Goal: Task Accomplishment & Management: Use online tool/utility

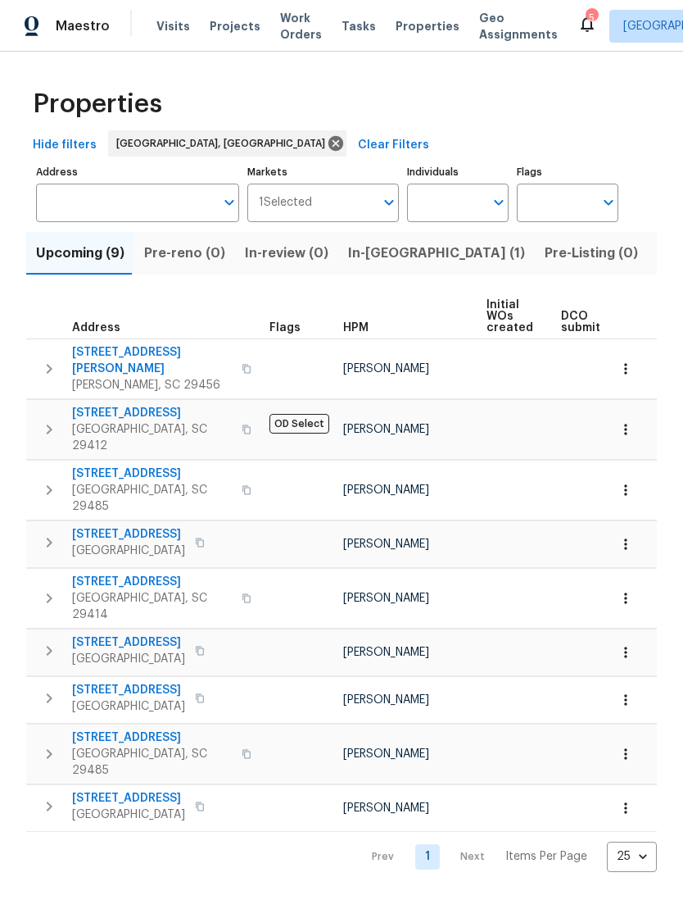
click at [296, 27] on span "Work Orders" at bounding box center [301, 26] width 42 height 33
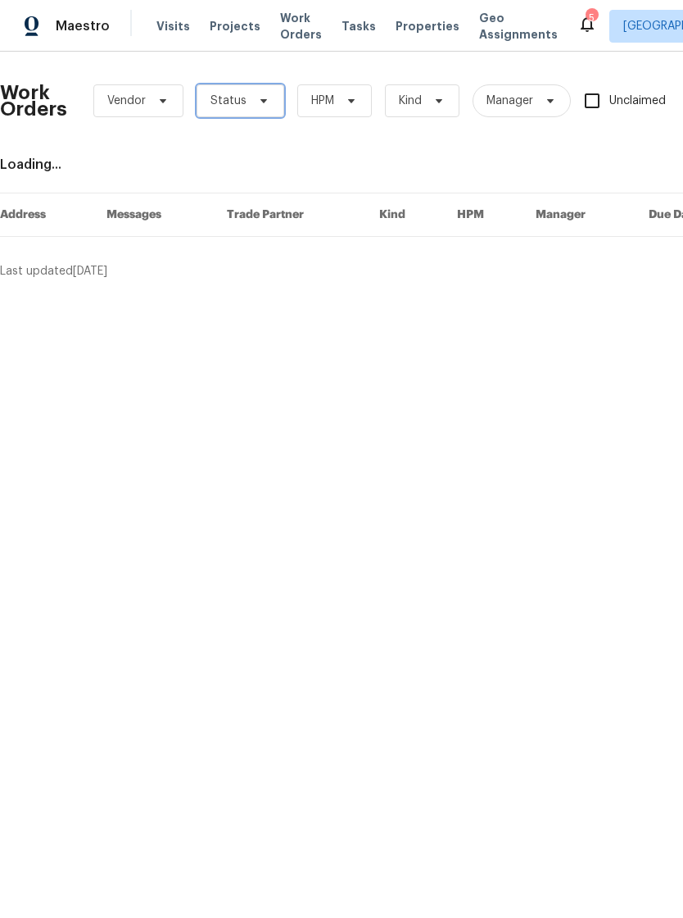
click at [270, 97] on span "Status" at bounding box center [241, 100] width 88 height 33
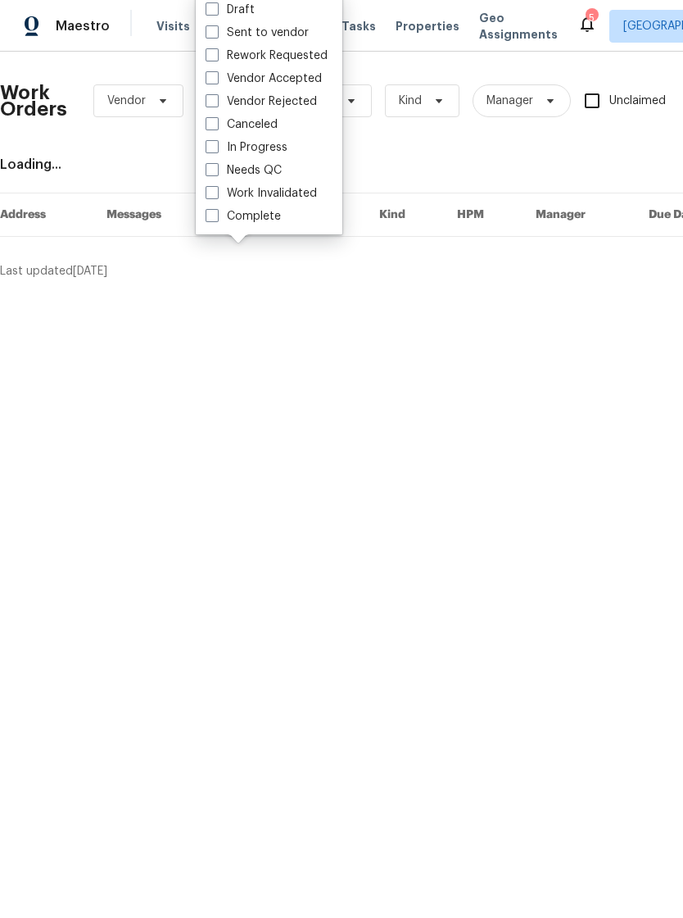
click at [213, 163] on span at bounding box center [212, 169] width 13 height 13
click at [213, 162] on input "Needs QC" at bounding box center [211, 167] width 11 height 11
checkbox input "true"
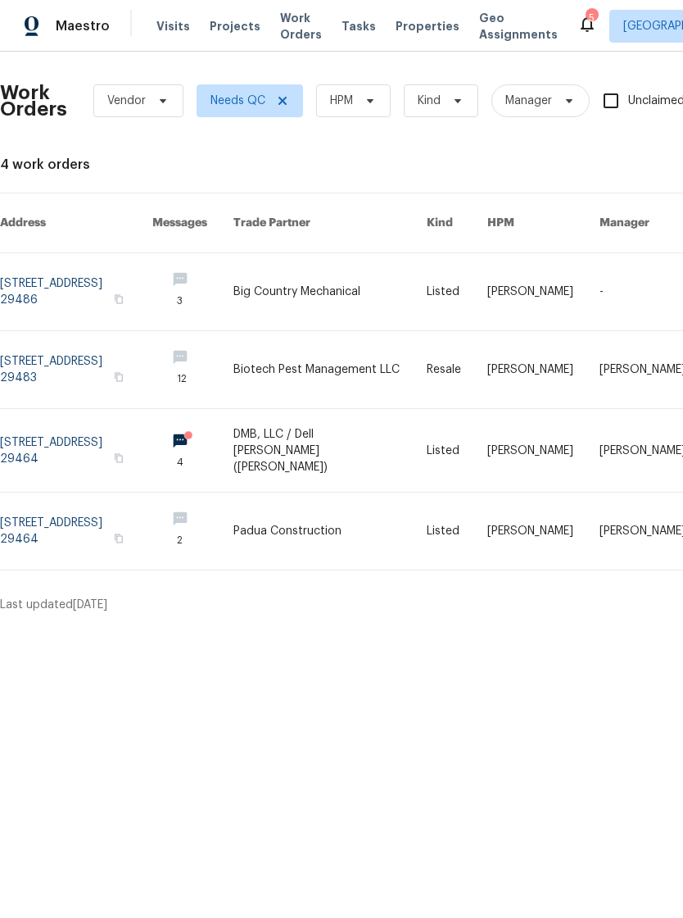
click at [152, 253] on link at bounding box center [76, 291] width 152 height 77
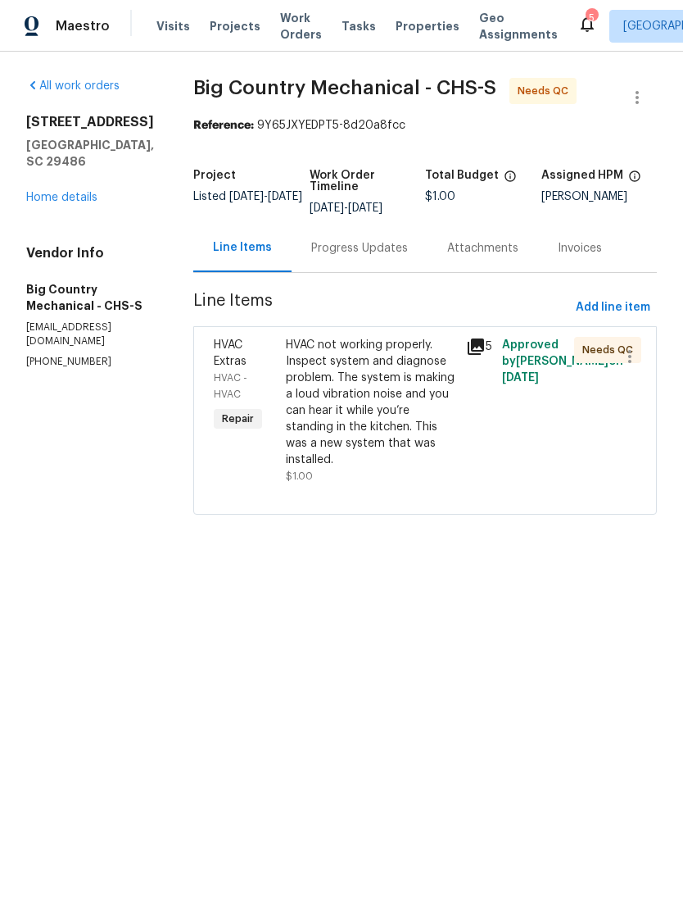
click at [370, 238] on div "Progress Updates" at bounding box center [360, 248] width 136 height 48
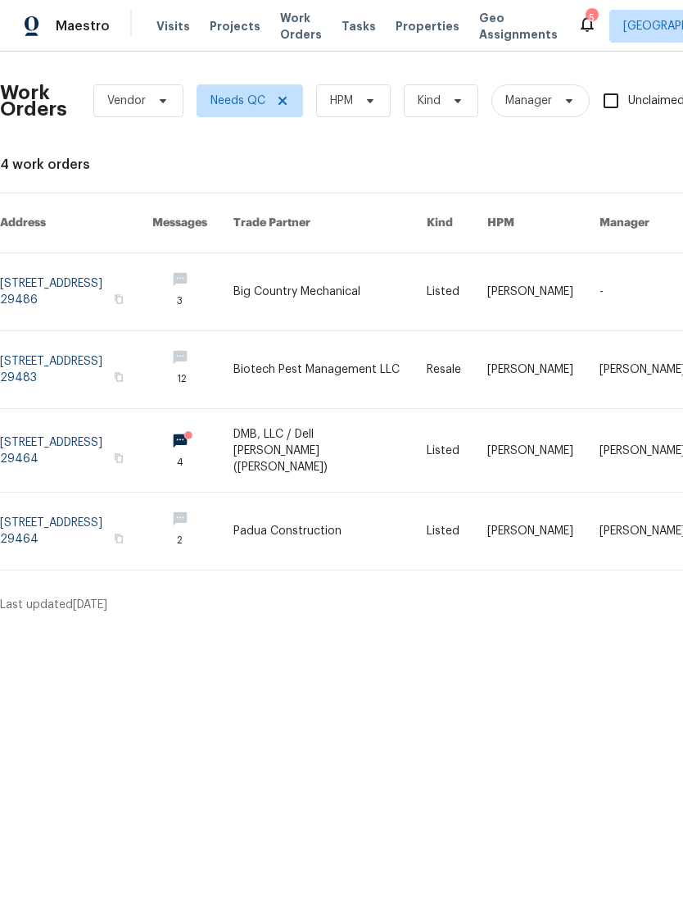
click at [359, 270] on link at bounding box center [329, 291] width 193 height 77
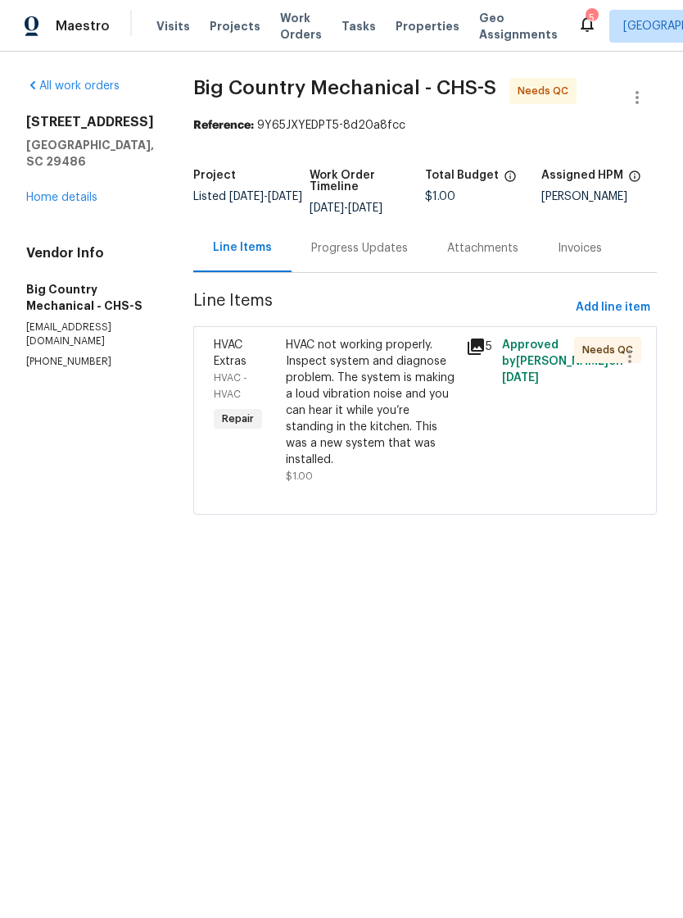
click at [397, 398] on div "HVAC not working properly. Inspect system and diagnose problem. The system is m…" at bounding box center [371, 402] width 170 height 131
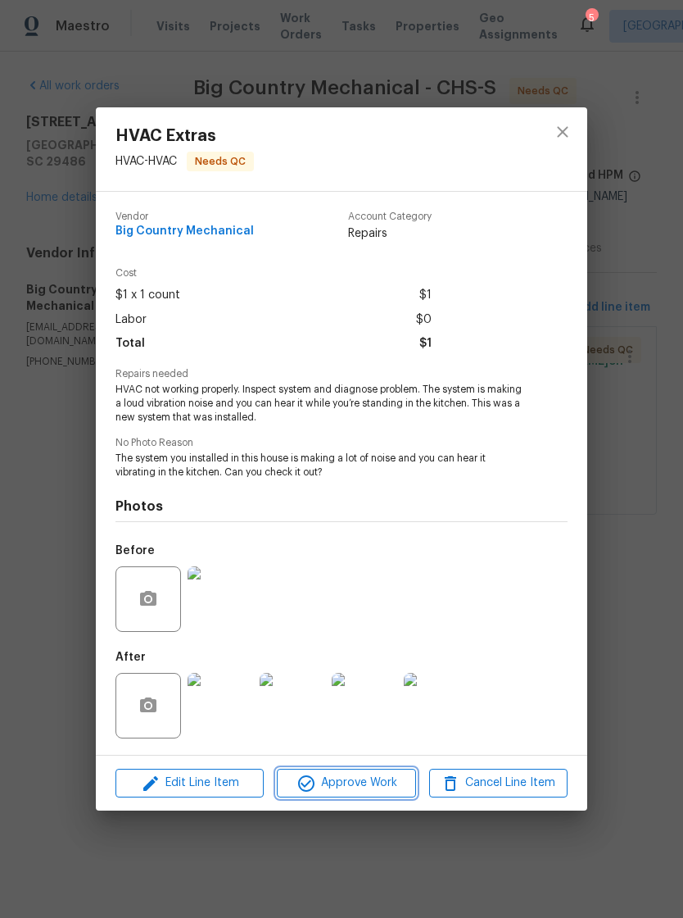
click at [350, 784] on span "Approve Work" at bounding box center [346, 783] width 129 height 20
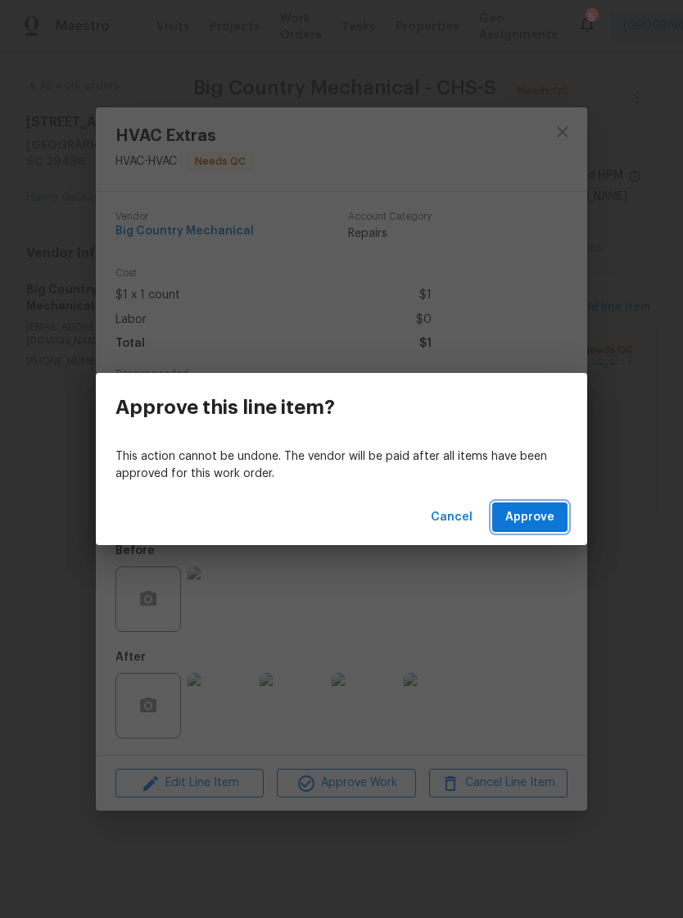
click at [533, 507] on span "Approve" at bounding box center [529, 517] width 49 height 20
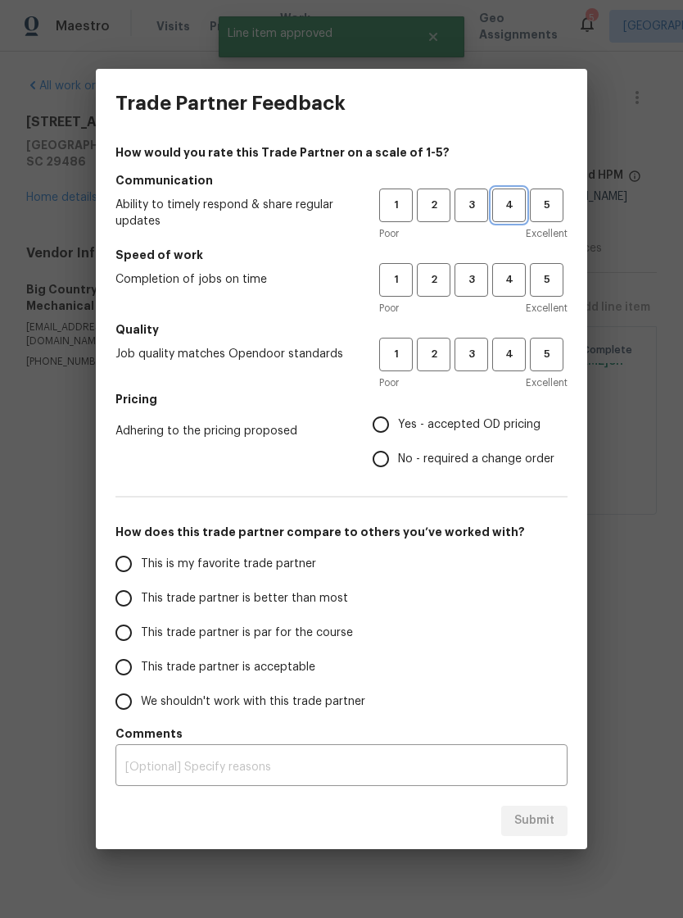
click at [512, 206] on span "4" at bounding box center [509, 205] width 30 height 19
click at [514, 283] on span "4" at bounding box center [509, 279] width 30 height 19
click at [512, 356] on span "4" at bounding box center [509, 354] width 30 height 19
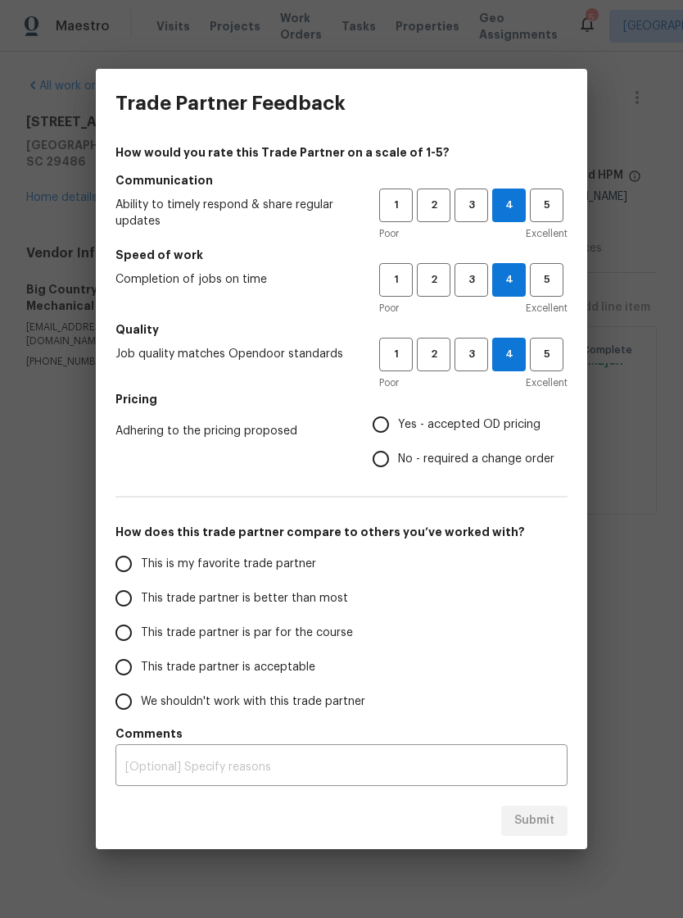
click at [391, 426] on input "Yes - accepted OD pricing" at bounding box center [381, 424] width 34 height 34
radio input "true"
click at [133, 596] on input "This trade partner is better than most" at bounding box center [123, 598] width 34 height 34
click at [535, 819] on span "Submit" at bounding box center [534, 820] width 40 height 20
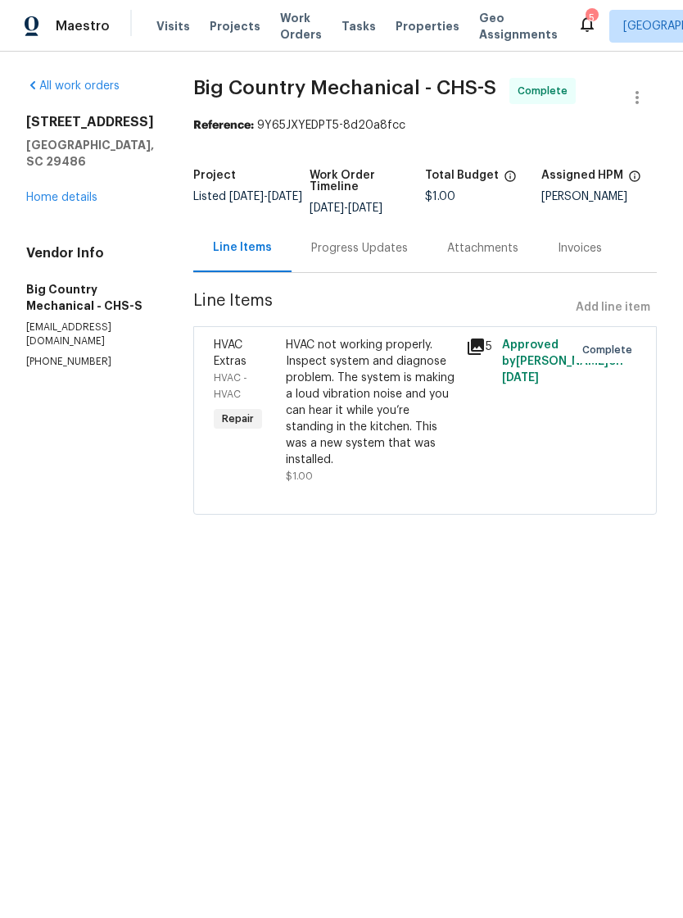
radio input "true"
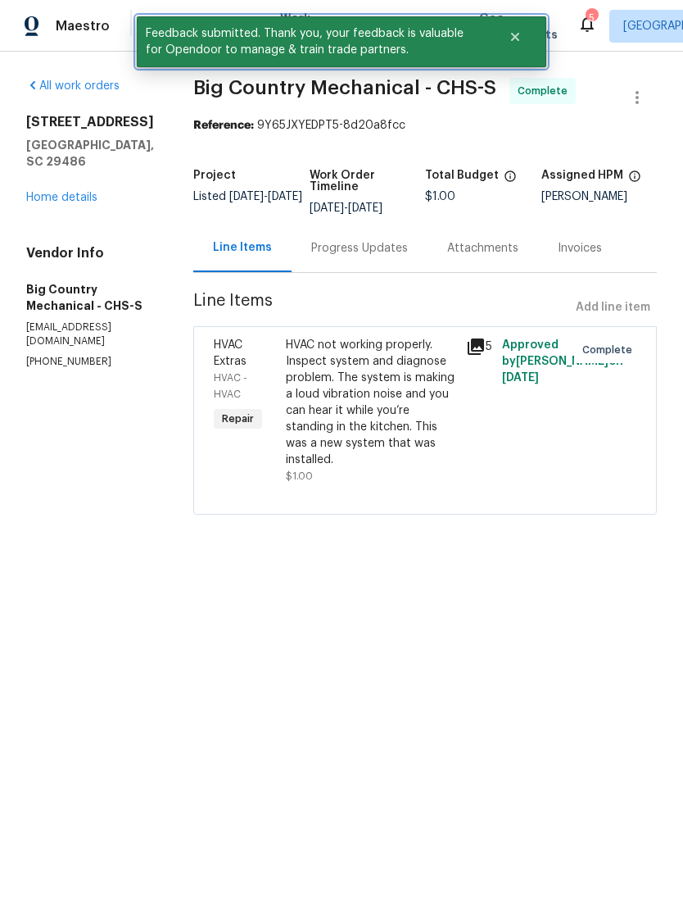
click at [529, 25] on button "Close" at bounding box center [515, 36] width 54 height 33
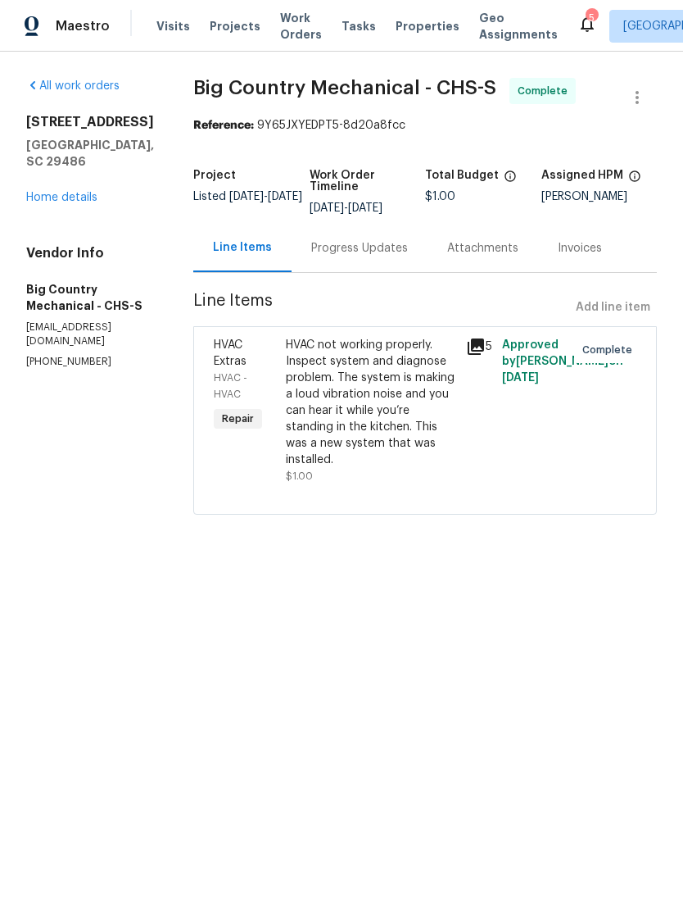
click at [295, 23] on span "Work Orders" at bounding box center [301, 26] width 42 height 33
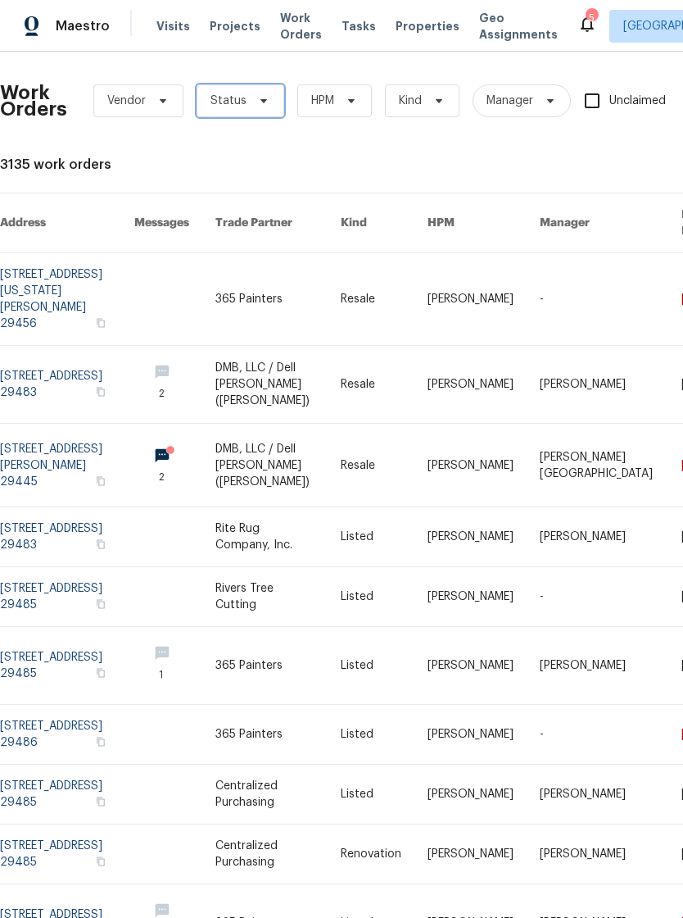
click at [263, 106] on icon at bounding box center [263, 100] width 13 height 13
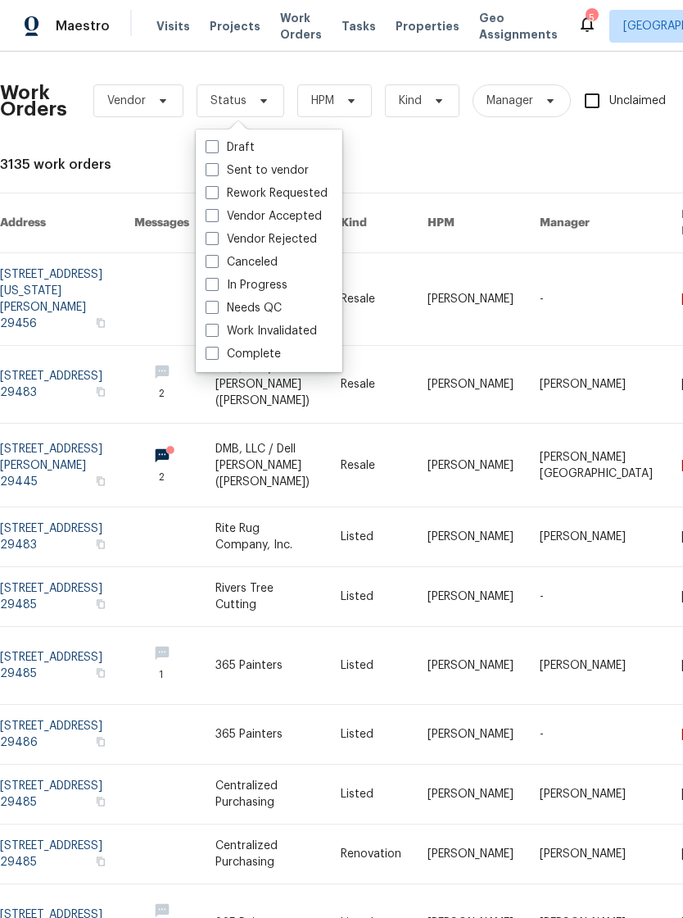
click at [213, 314] on label "Needs QC" at bounding box center [244, 308] width 76 height 16
click at [213, 310] on input "Needs QC" at bounding box center [211, 305] width 11 height 11
checkbox input "true"
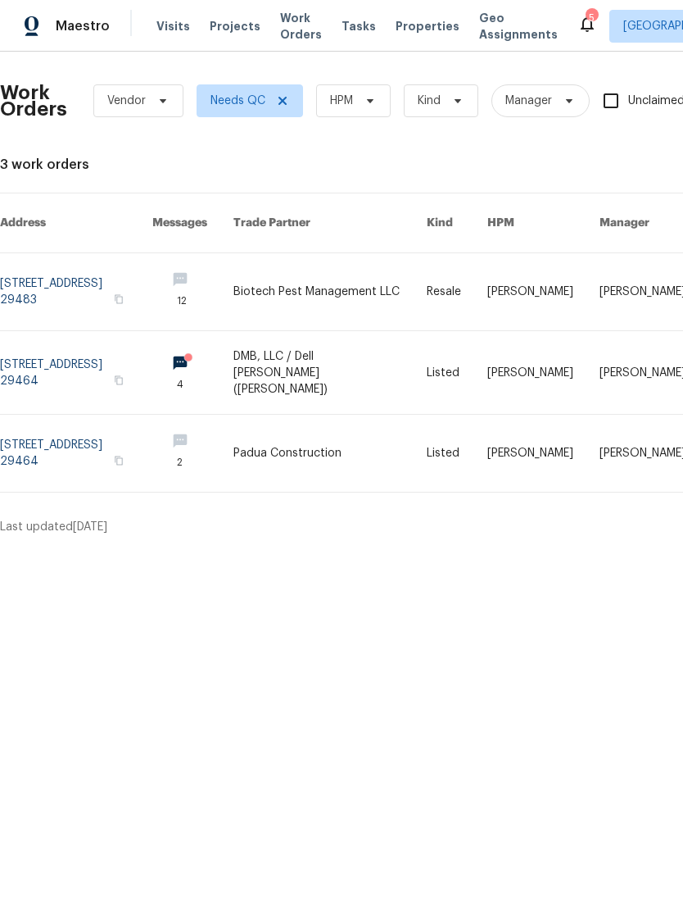
click at [586, 13] on div "5" at bounding box center [591, 18] width 11 height 16
click at [586, 17] on div "5" at bounding box center [591, 18] width 11 height 16
click at [578, 28] on icon at bounding box center [588, 24] width 20 height 20
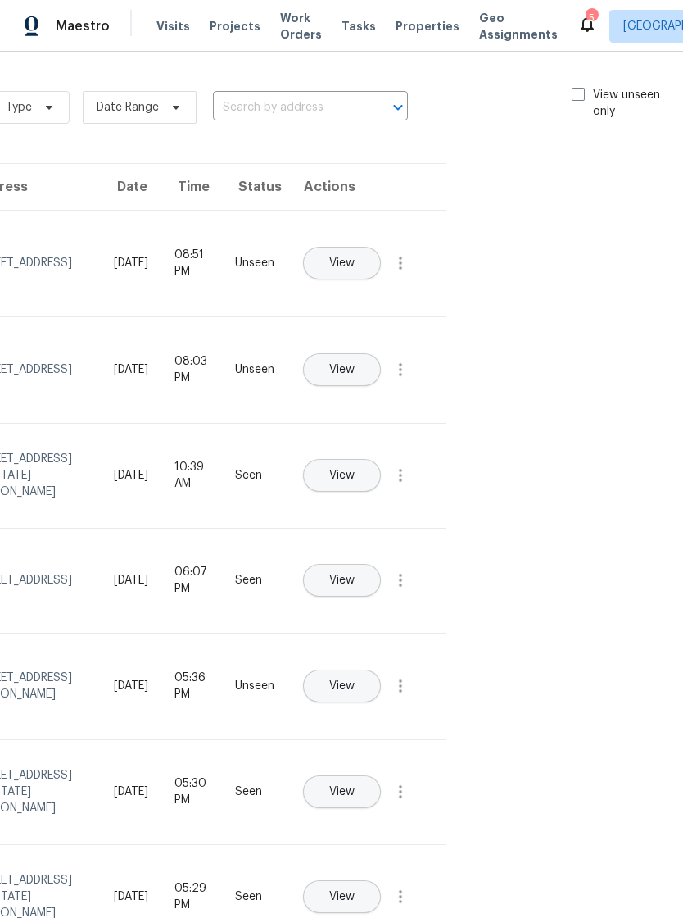
scroll to position [0, 184]
click at [574, 92] on span at bounding box center [579, 94] width 13 height 13
click at [574, 92] on input "View unseen only" at bounding box center [578, 92] width 11 height 11
checkbox input "true"
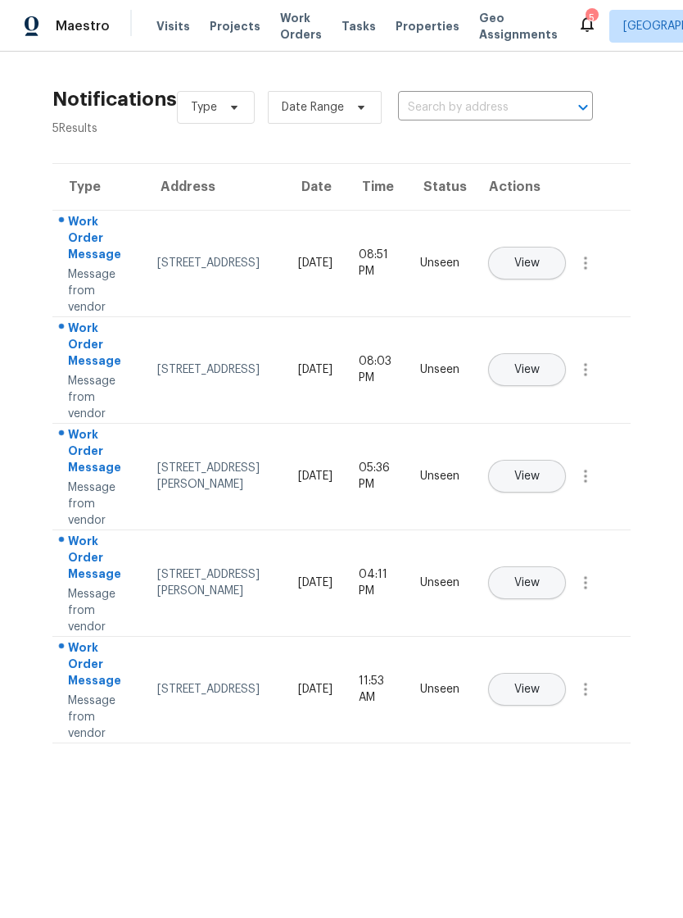
scroll to position [0, 0]
